Goal: Participate in discussion

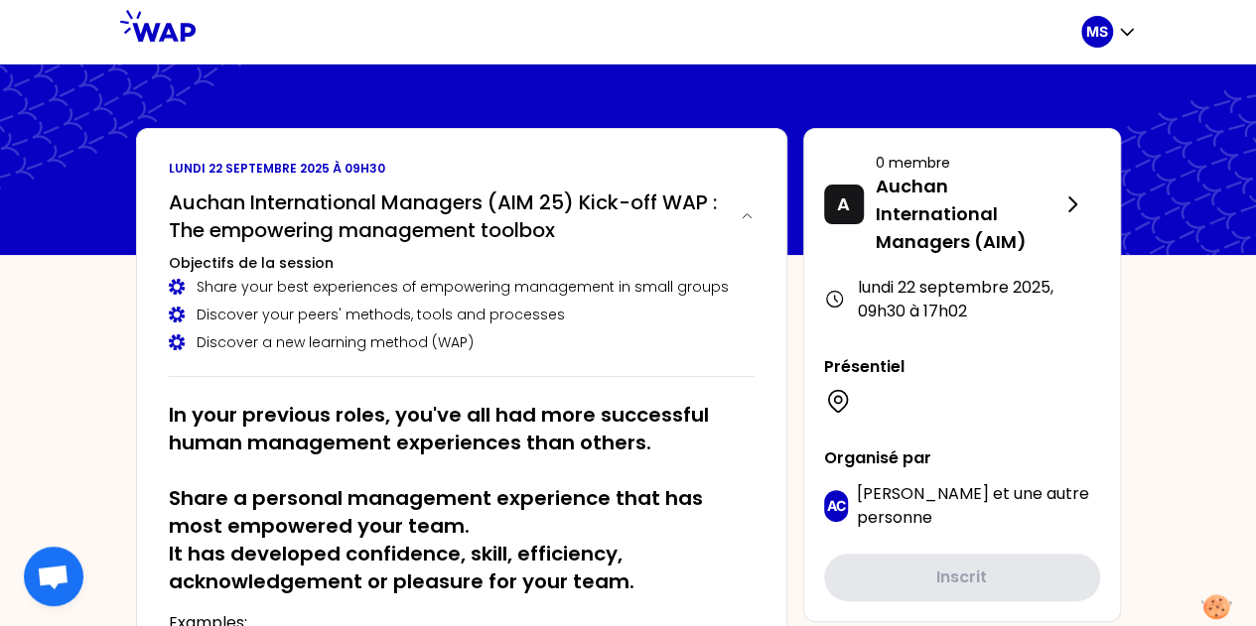
click at [167, 31] on icon at bounding box center [157, 26] width 75 height 32
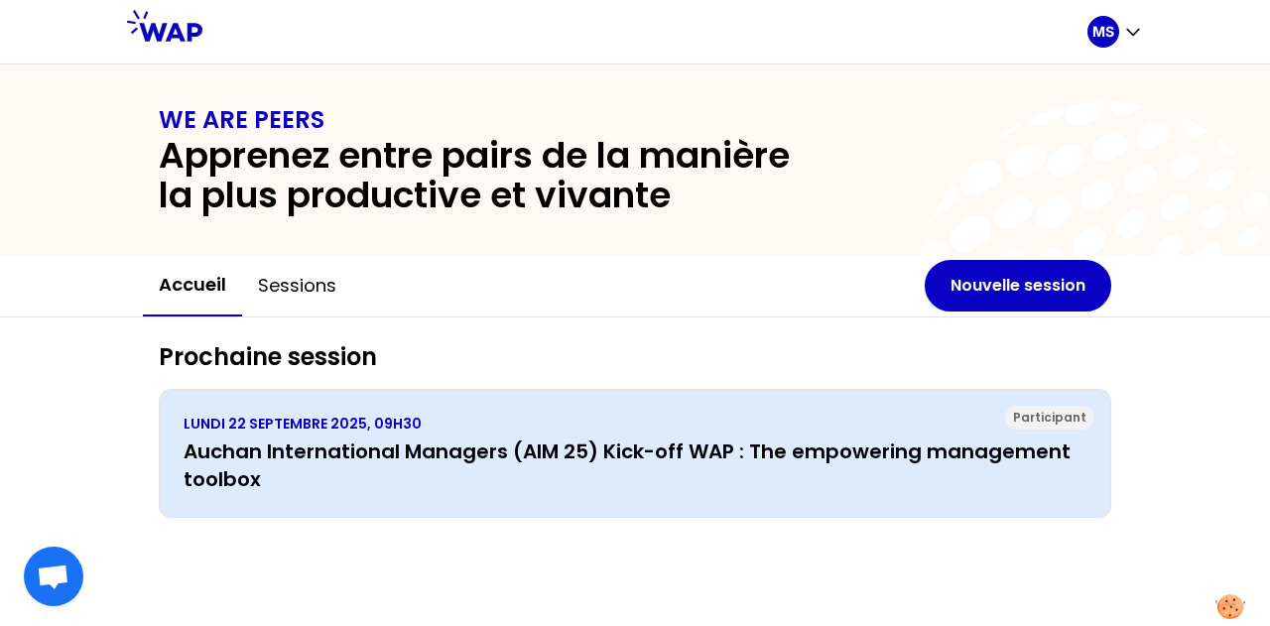
click at [452, 444] on h3 "Auchan International Managers (AIM 25) Kick-off WAP : The empowering management…" at bounding box center [635, 466] width 903 height 56
